Goal: Information Seeking & Learning: Learn about a topic

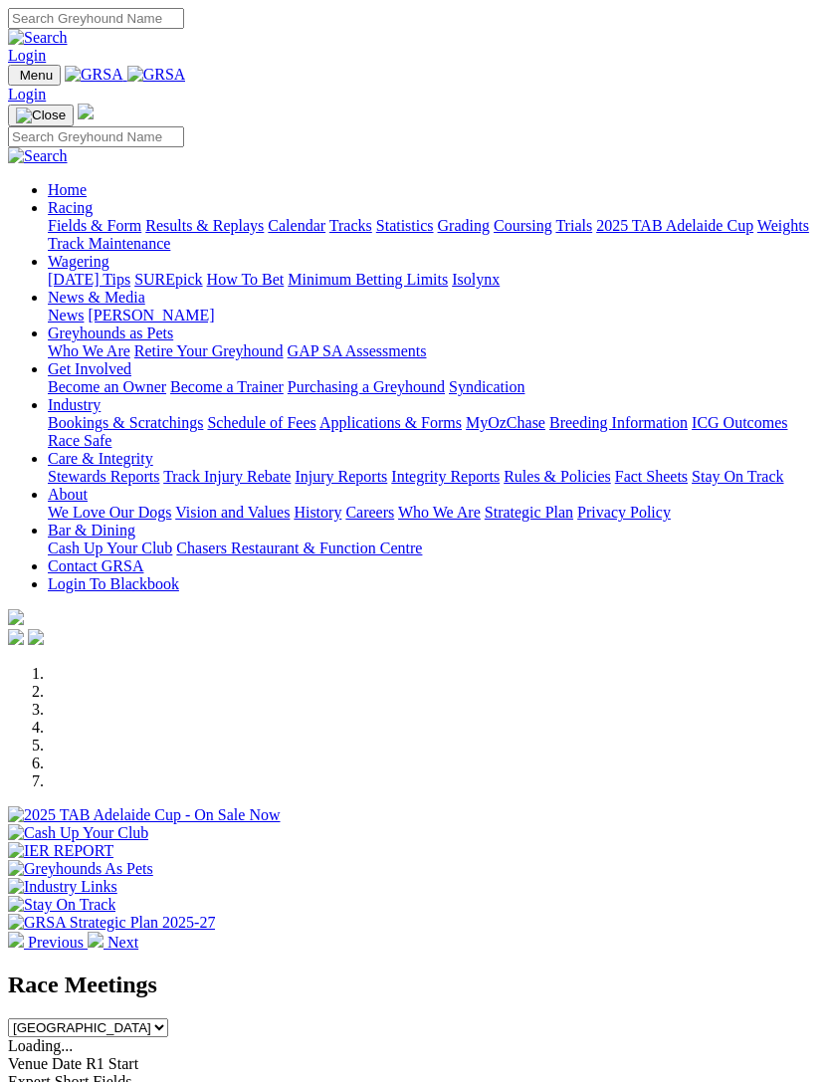
click at [101, 253] on link "Wagering" at bounding box center [79, 261] width 62 height 17
click at [153, 467] on link "Care & Integrity" at bounding box center [100, 458] width 105 height 17
click at [93, 207] on link "Racing" at bounding box center [70, 207] width 45 height 17
click at [325, 234] on link "Calendar" at bounding box center [297, 225] width 58 height 17
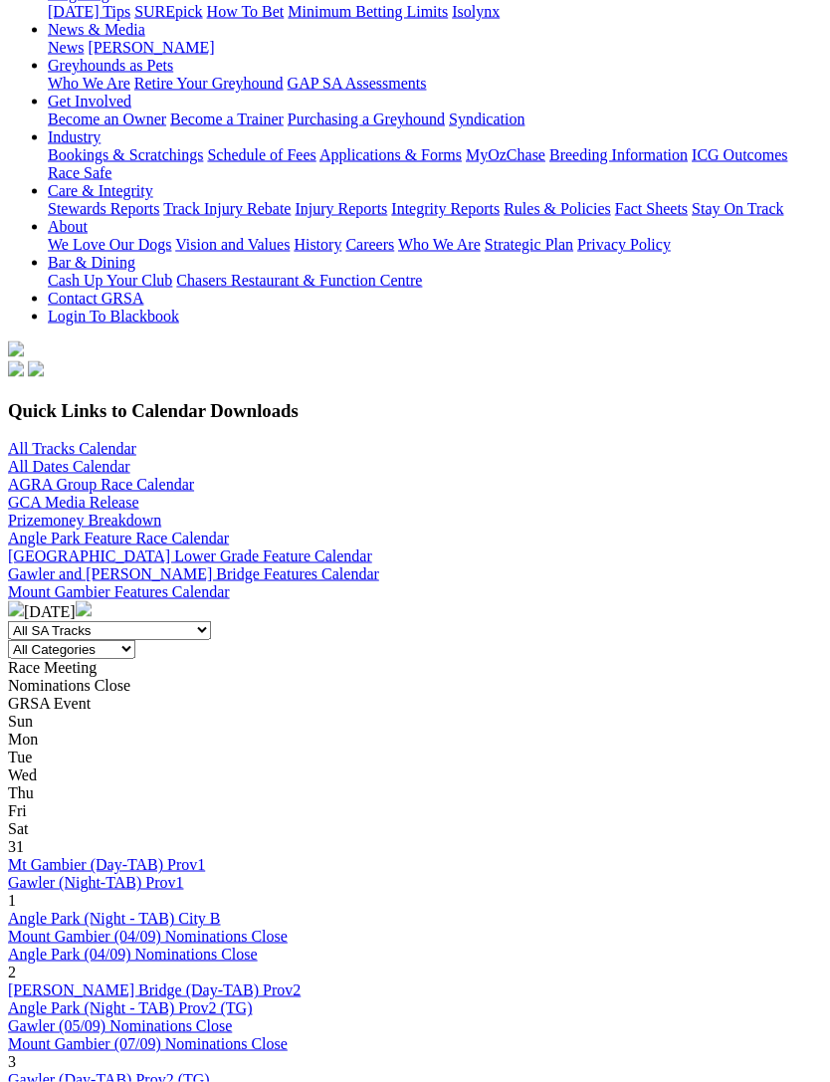
scroll to position [306, 0]
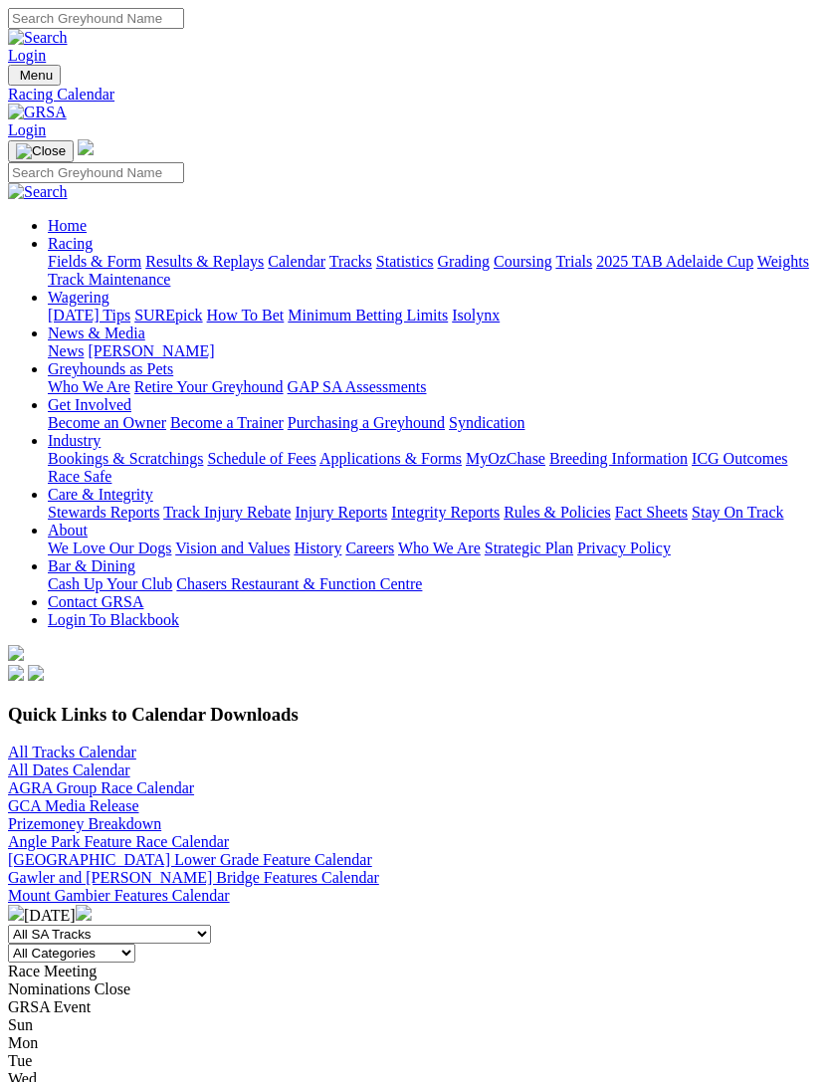
scroll to position [370, 0]
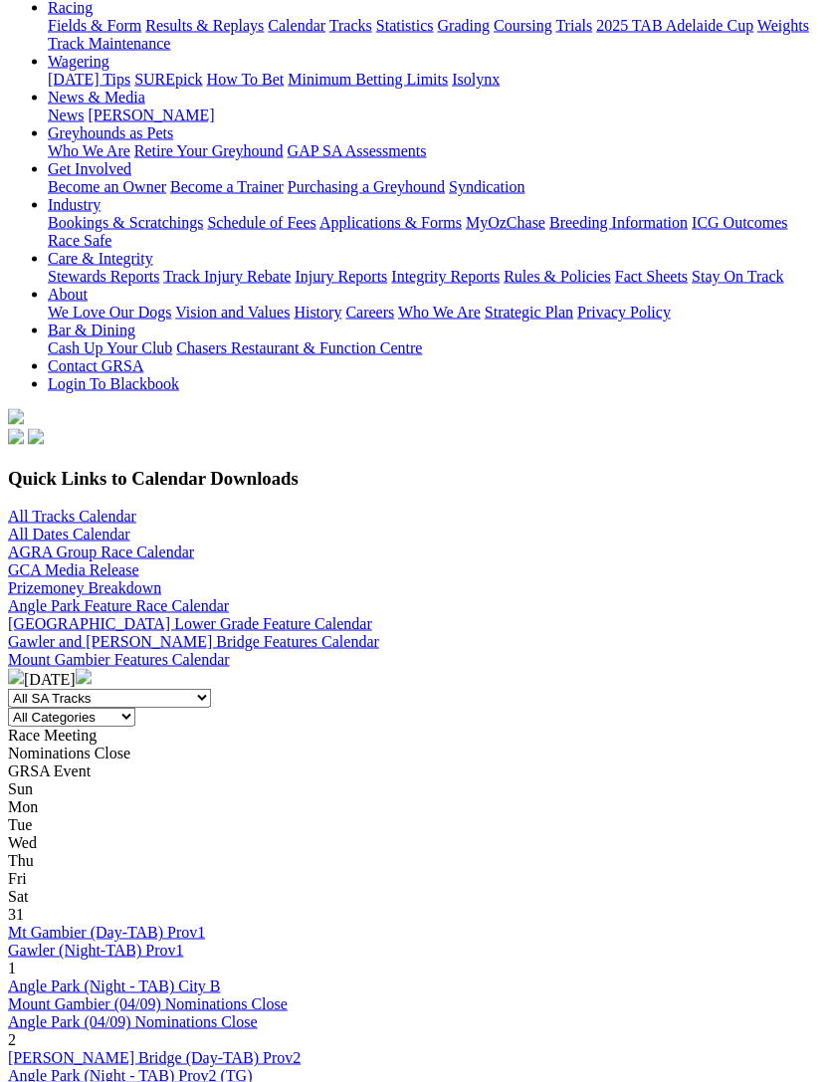
scroll to position [369, 0]
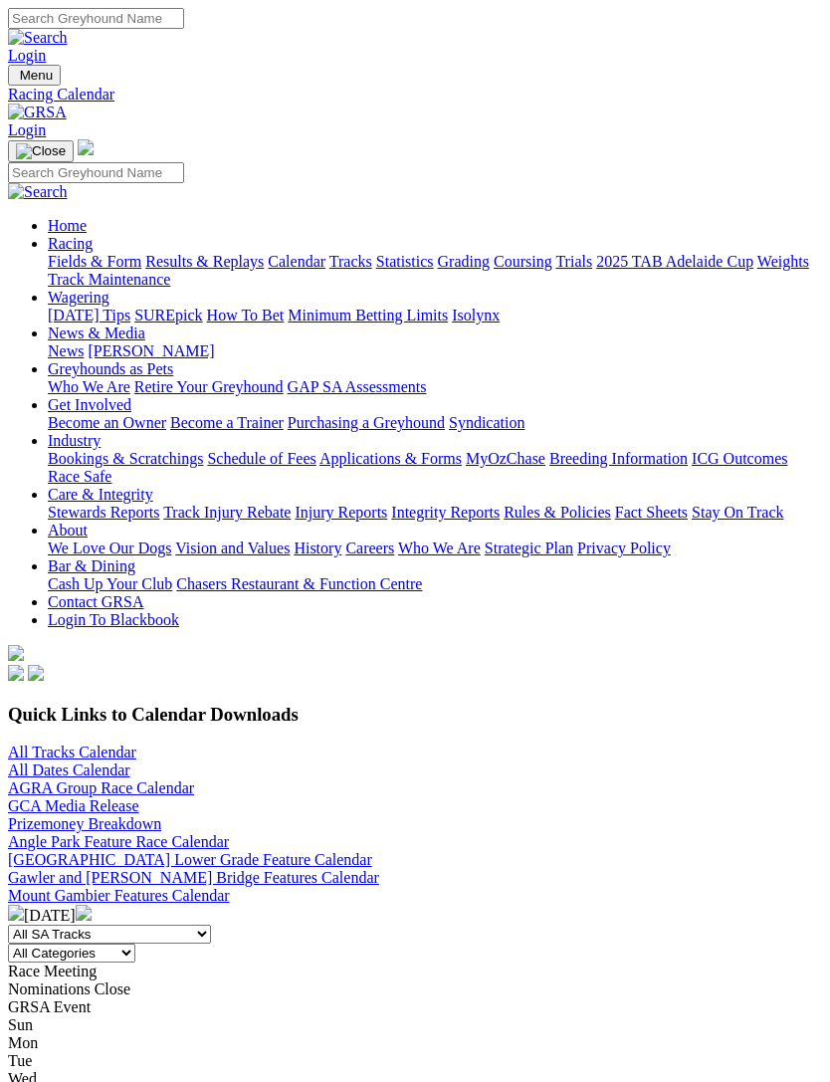
scroll to position [434, 0]
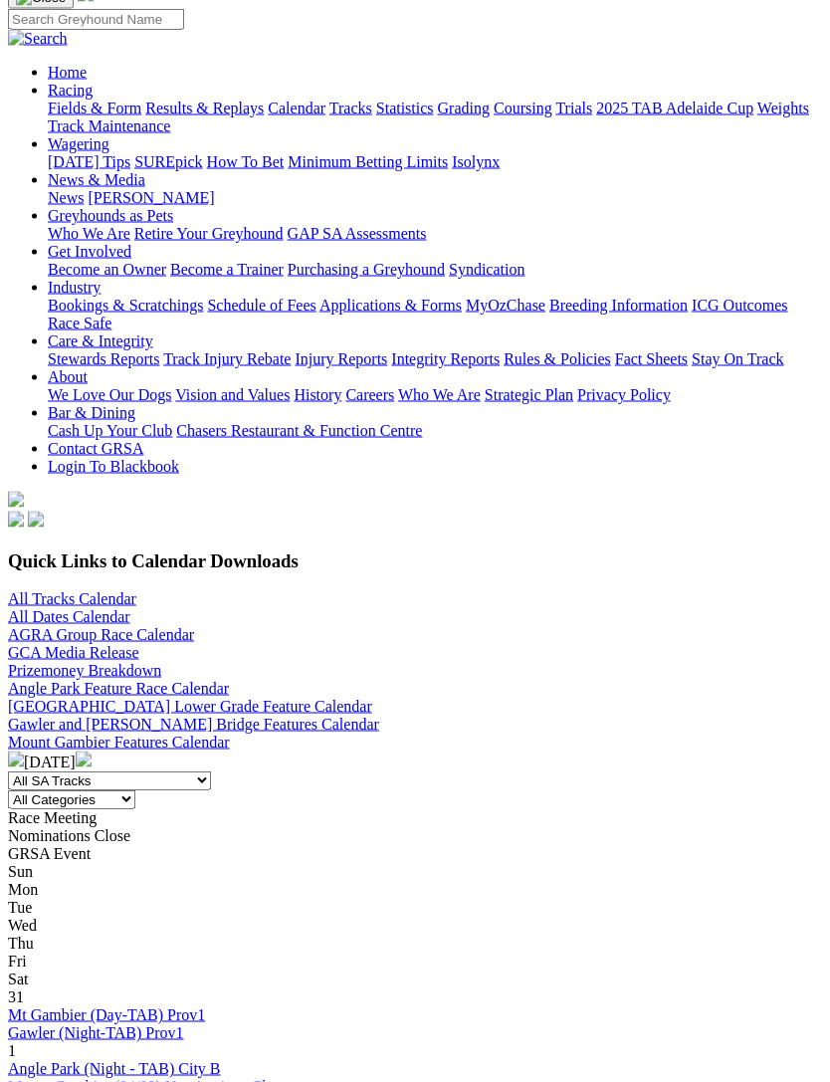
scroll to position [154, 0]
